Goal: Navigation & Orientation: Understand site structure

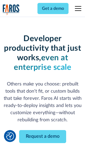
scroll to position [64, 0]
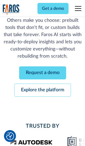
click at [42, 73] on link "Request a demo" at bounding box center [42, 72] width 47 height 13
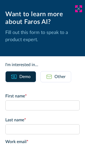
click at [78, 9] on icon at bounding box center [78, 9] width 4 height 4
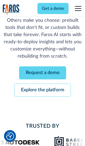
scroll to position [81, 0]
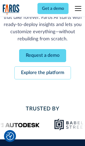
click at [42, 73] on link "Explore the platform" at bounding box center [42, 72] width 56 height 13
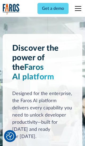
scroll to position [3976, 0]
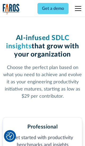
scroll to position [820, 0]
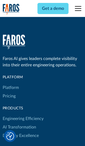
click at [10, 83] on link "Platform" at bounding box center [11, 87] width 16 height 8
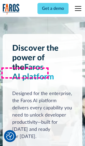
scroll to position [4146, 0]
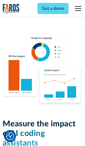
scroll to position [3272, 0]
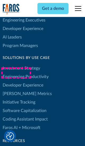
click at [16, 89] on link "[PERSON_NAME] Metrics" at bounding box center [27, 93] width 49 height 8
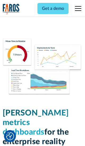
scroll to position [2318, 0]
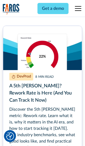
scroll to position [2397, 0]
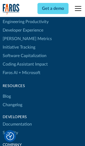
click at [12, 100] on link "Changelog" at bounding box center [13, 104] width 20 height 8
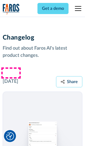
scroll to position [6394, 0]
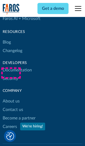
click at [11, 97] on link "About us" at bounding box center [11, 101] width 17 height 8
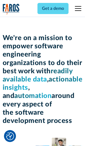
scroll to position [1826, 0]
